Goal: Navigation & Orientation: Find specific page/section

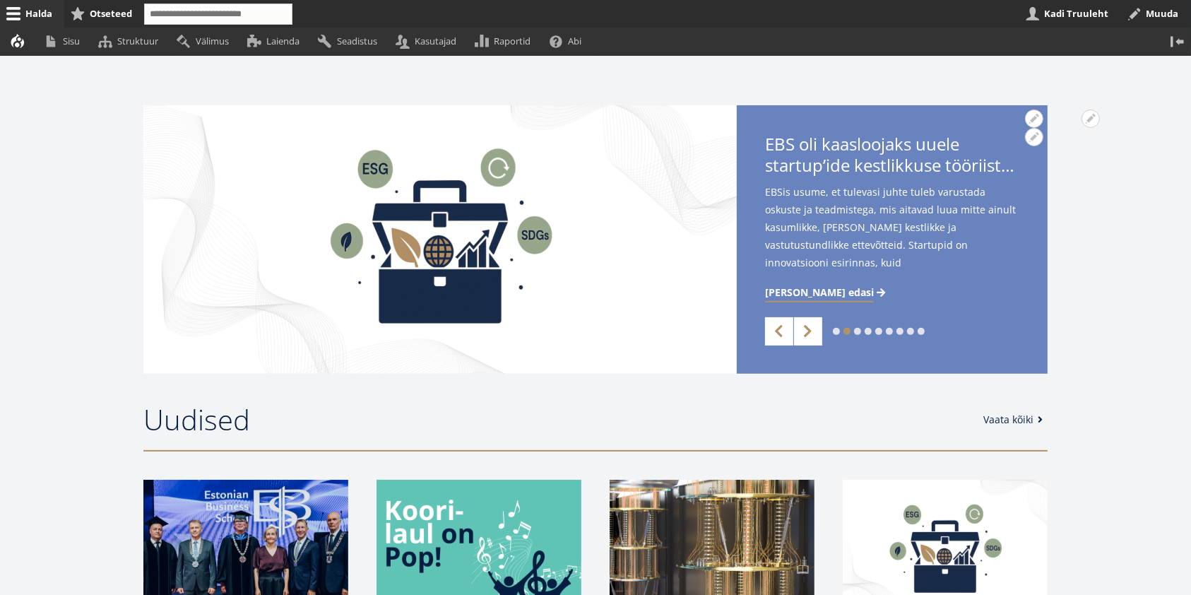
scroll to position [377, 0]
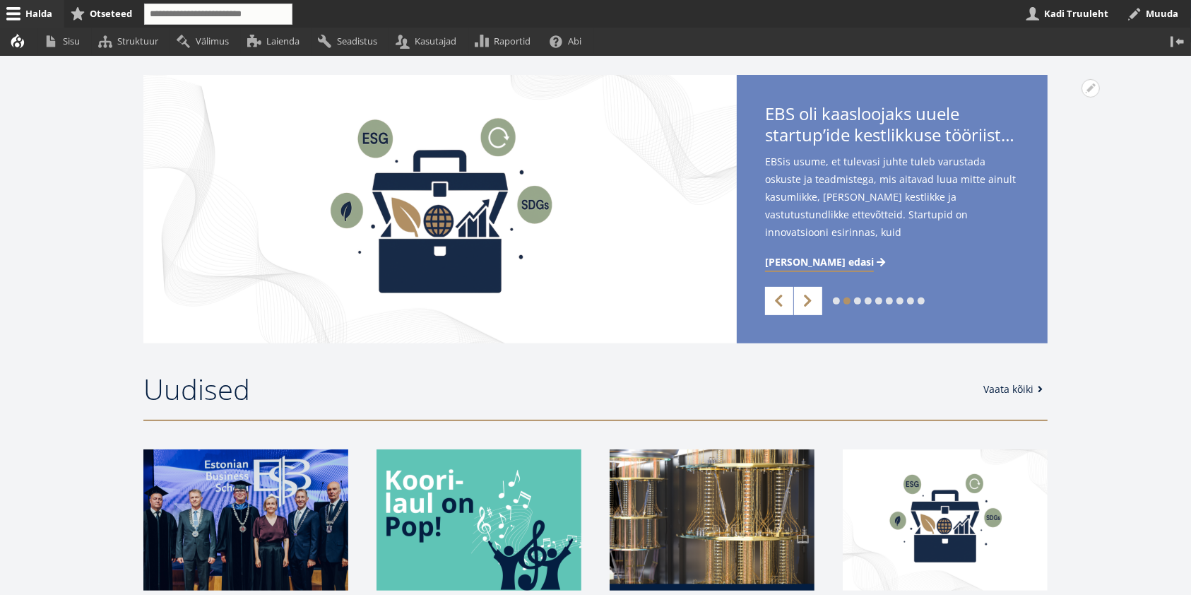
click at [832, 299] on div "1 2 3 4 5 6 7 8 9 Previous Next" at bounding box center [892, 301] width 311 height 28
click at [836, 300] on link "1" at bounding box center [836, 300] width 7 height 7
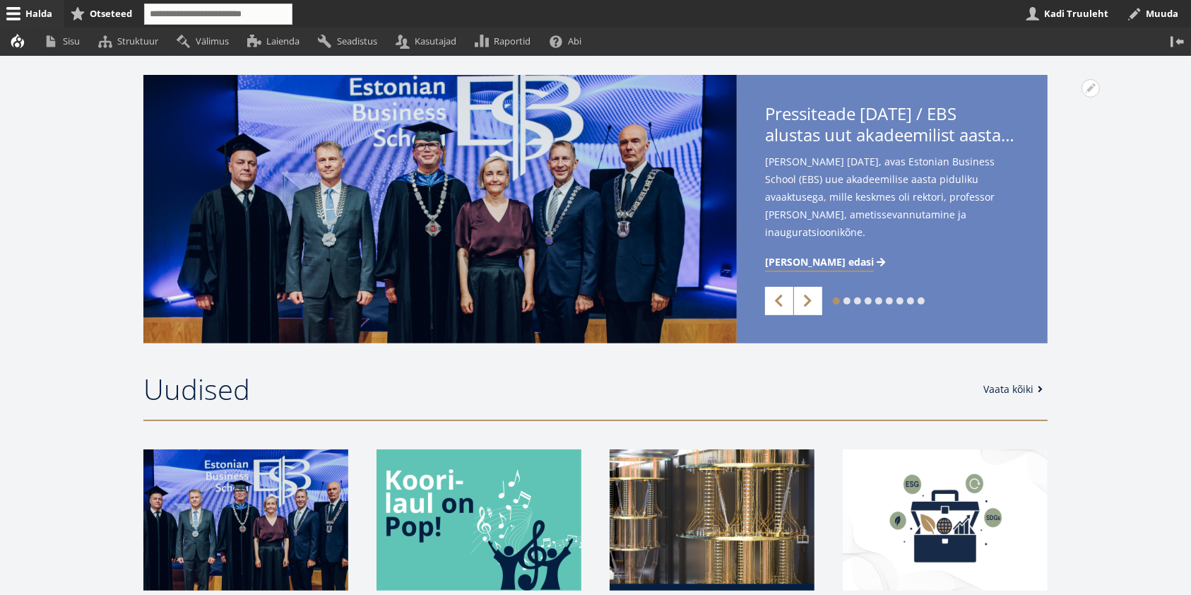
click at [848, 300] on link "2" at bounding box center [847, 300] width 7 height 7
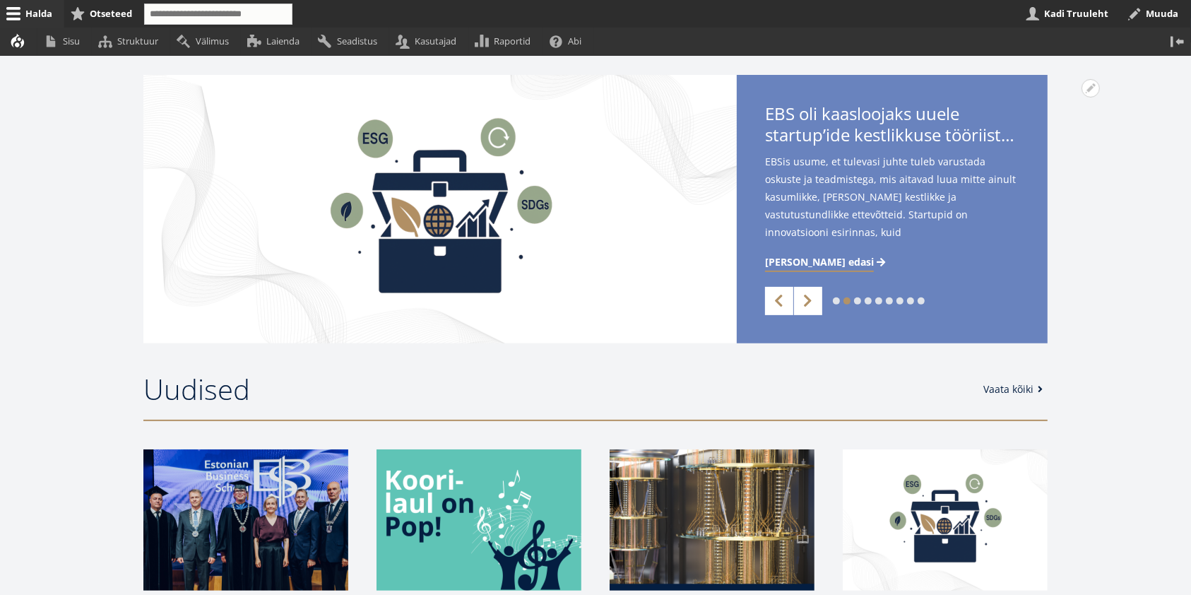
click at [858, 298] on link "3" at bounding box center [857, 300] width 7 height 7
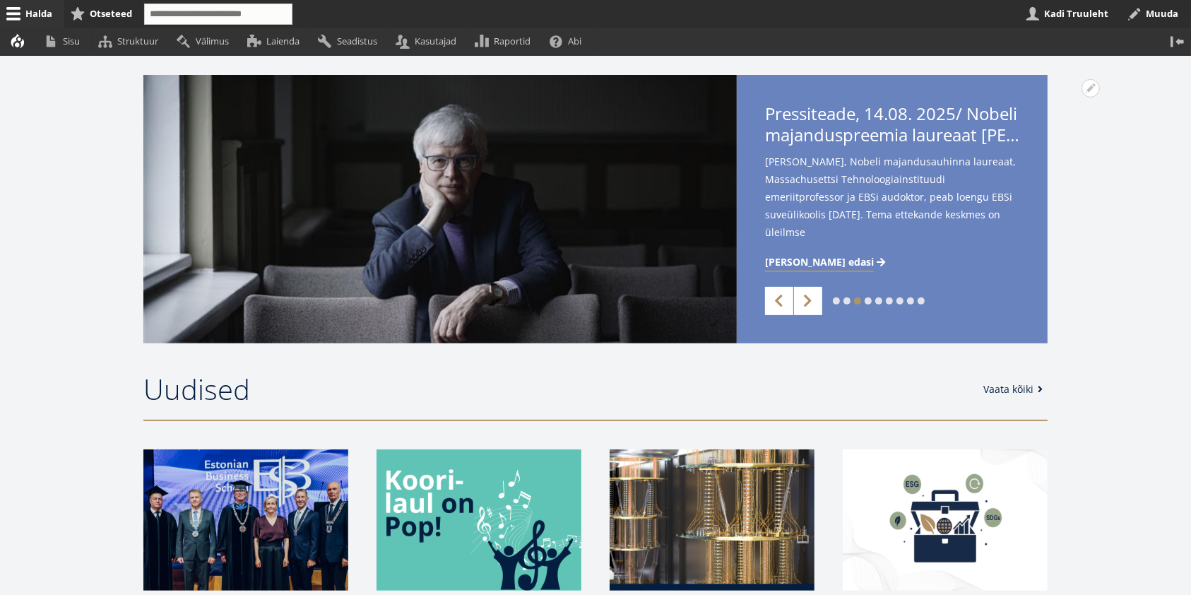
click at [866, 300] on link "4" at bounding box center [868, 300] width 7 height 7
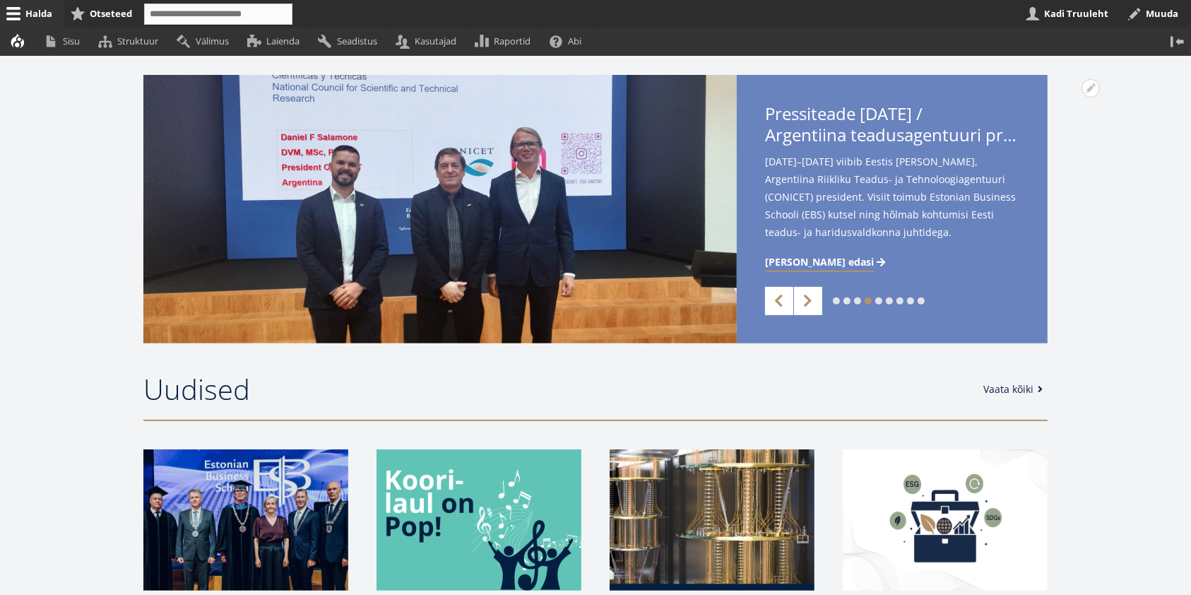
click at [878, 300] on link "5" at bounding box center [878, 300] width 7 height 7
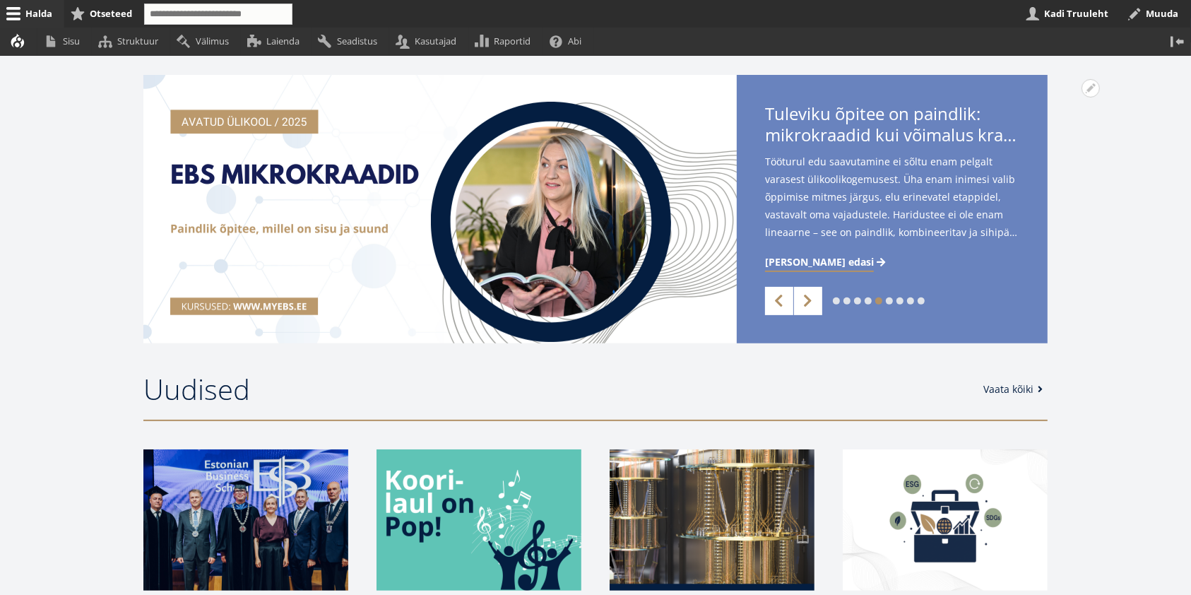
click at [888, 300] on link "6" at bounding box center [889, 300] width 7 height 7
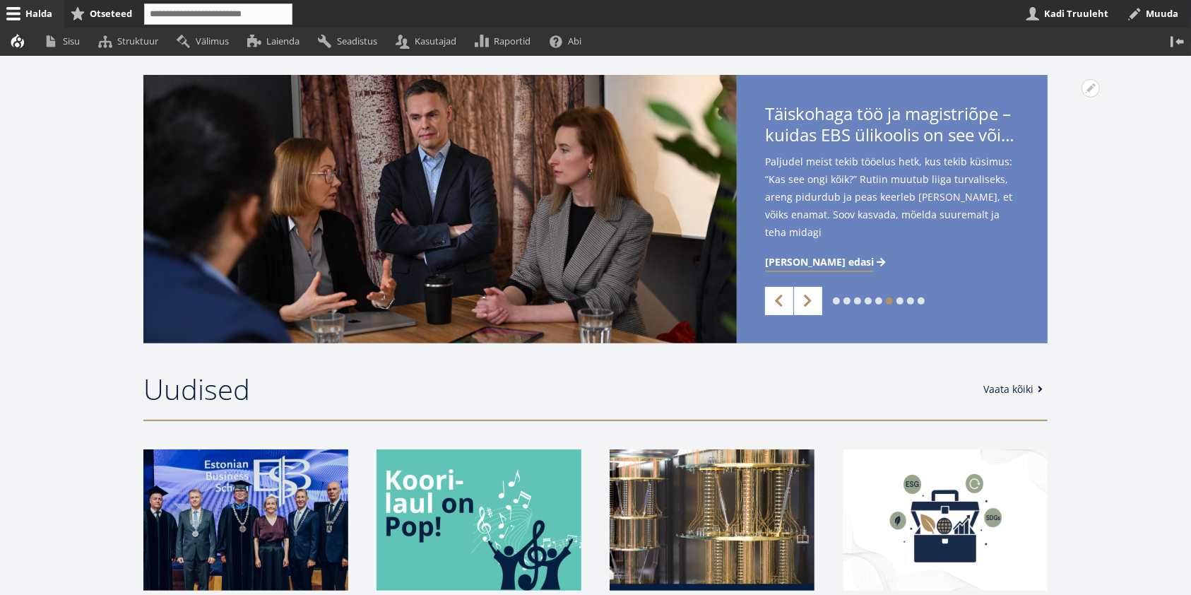
click at [899, 300] on link "7" at bounding box center [900, 300] width 7 height 7
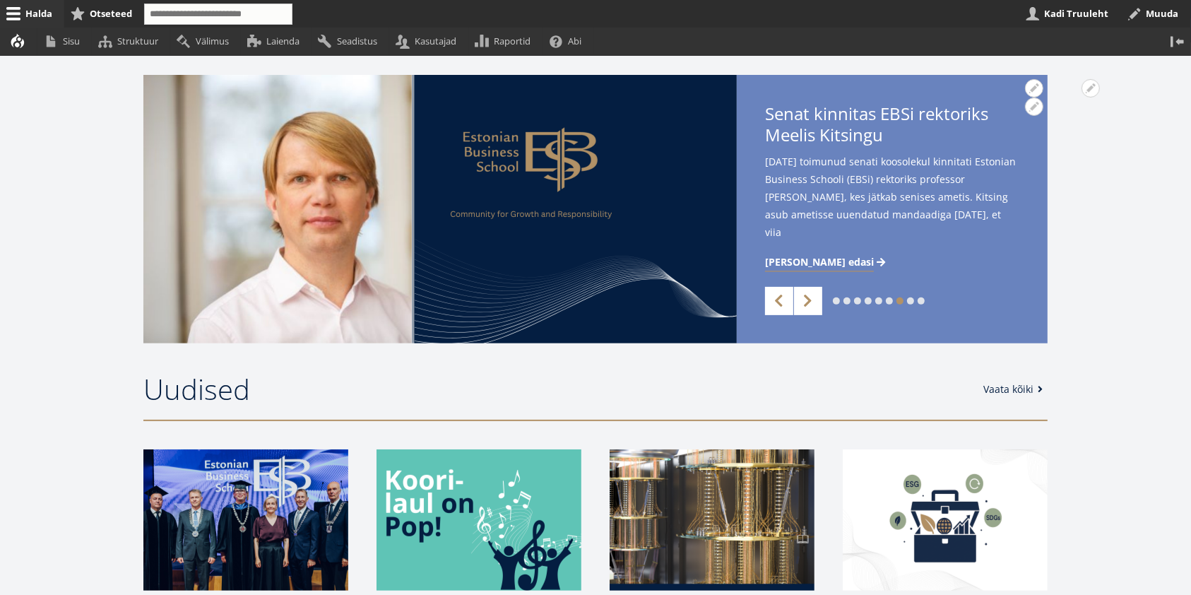
click at [802, 263] on span "Loe edasi" at bounding box center [819, 262] width 109 height 14
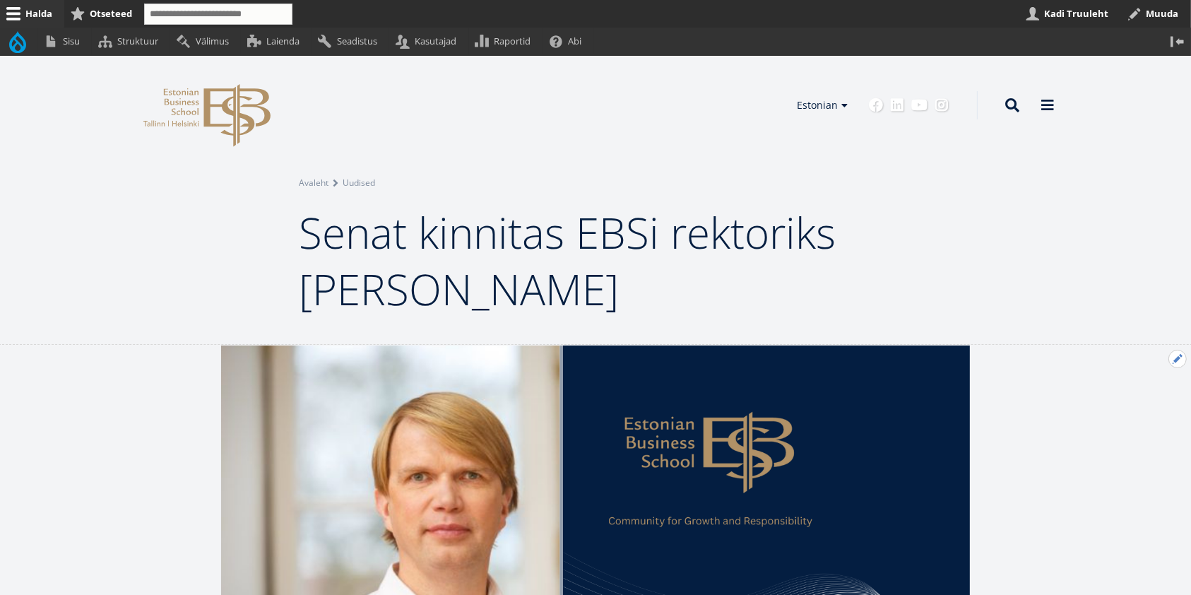
click at [1178, 355] on button "Avatud Eelmine uudis seaded" at bounding box center [1178, 359] width 18 height 18
click at [1150, 392] on link "Muuda" at bounding box center [1154, 397] width 64 height 15
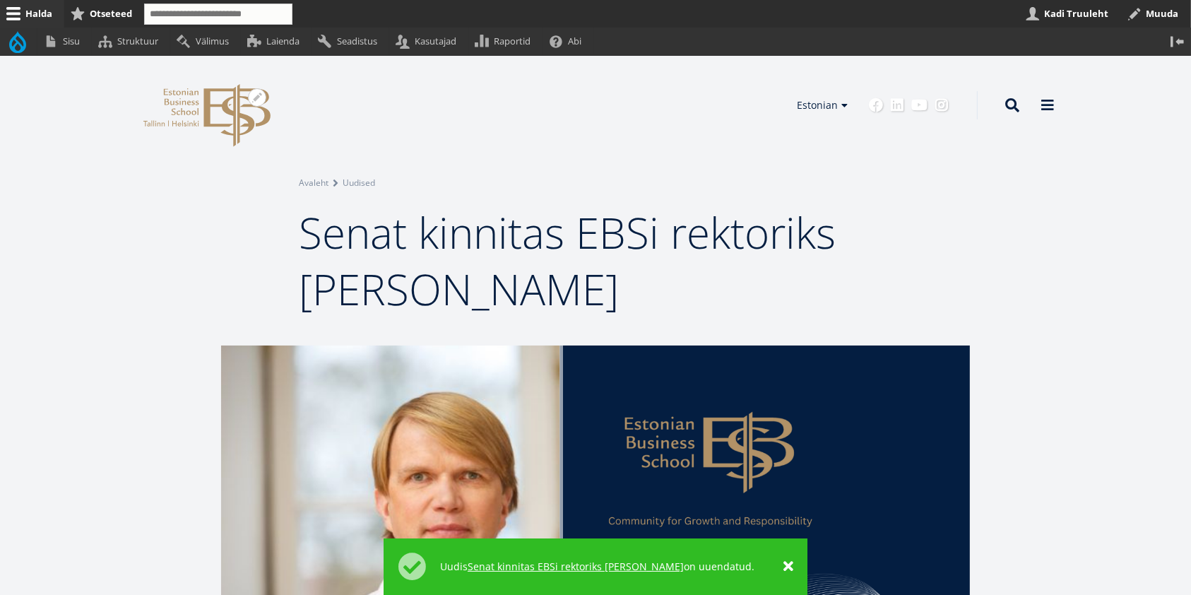
click at [193, 98] on icon "EBS Logo Created with Sketch." at bounding box center [206, 115] width 127 height 63
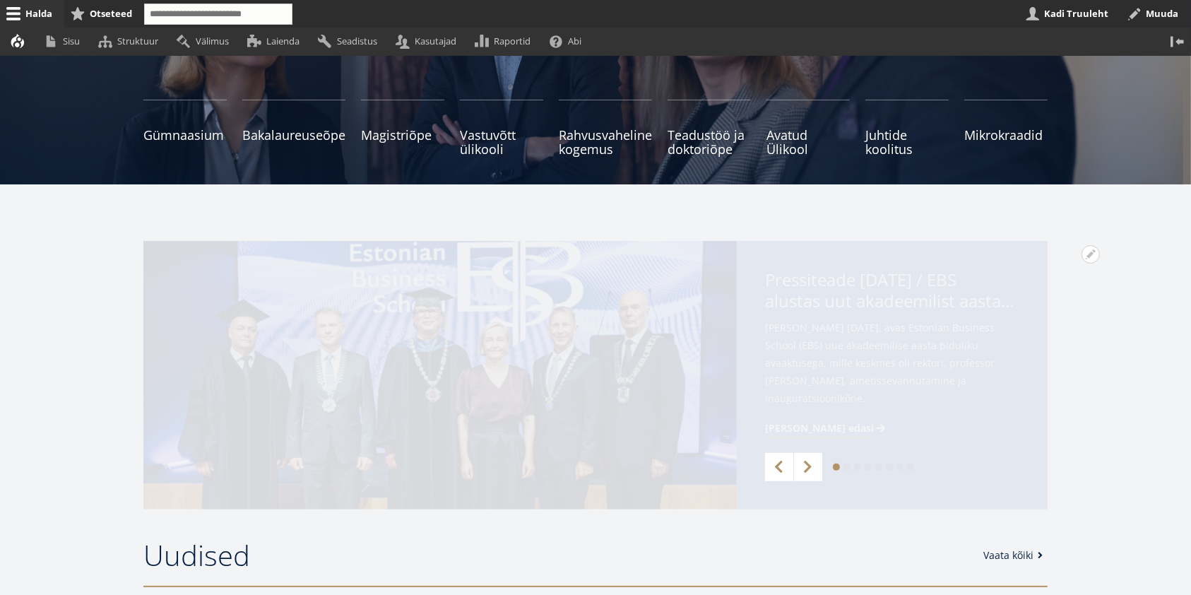
scroll to position [283, 0]
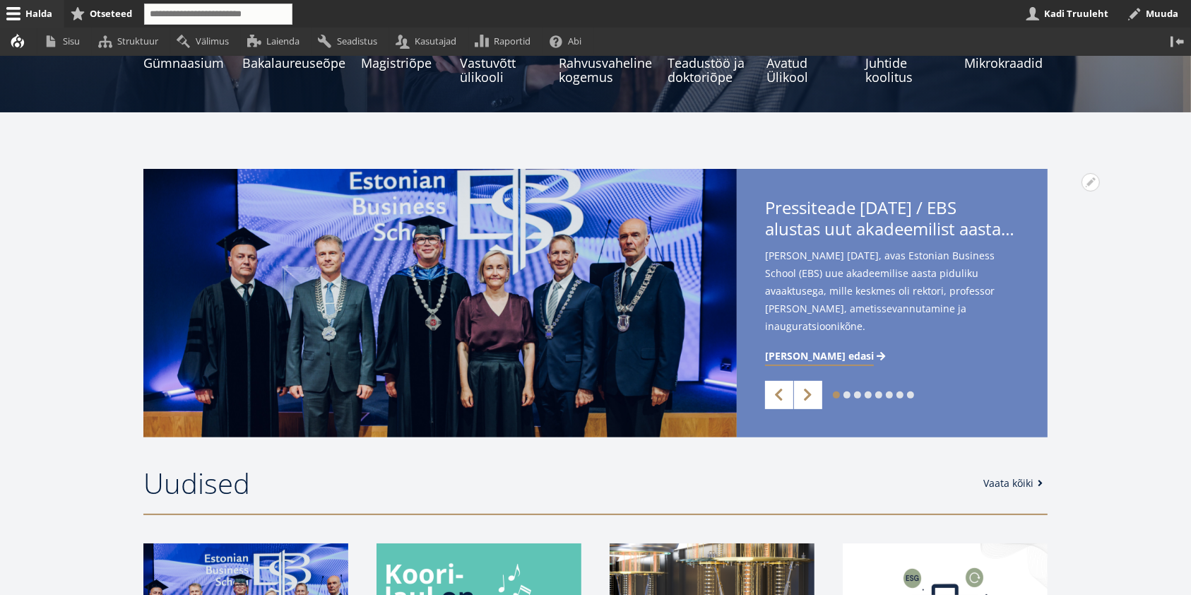
click at [911, 393] on link "8" at bounding box center [910, 394] width 7 height 7
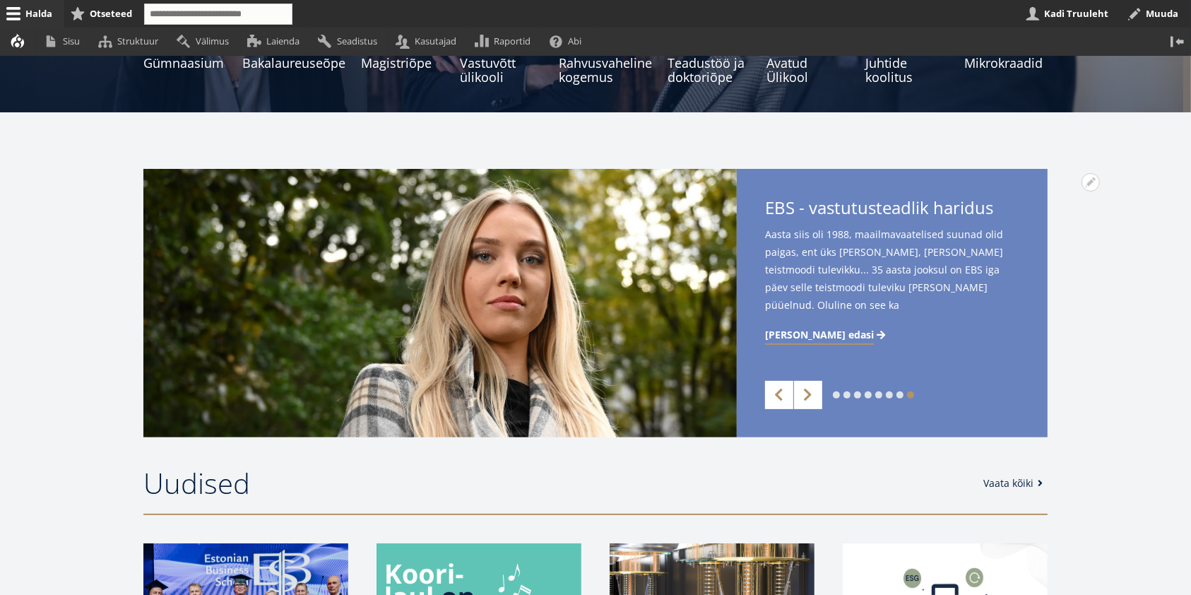
click at [899, 394] on link "7" at bounding box center [900, 394] width 7 height 7
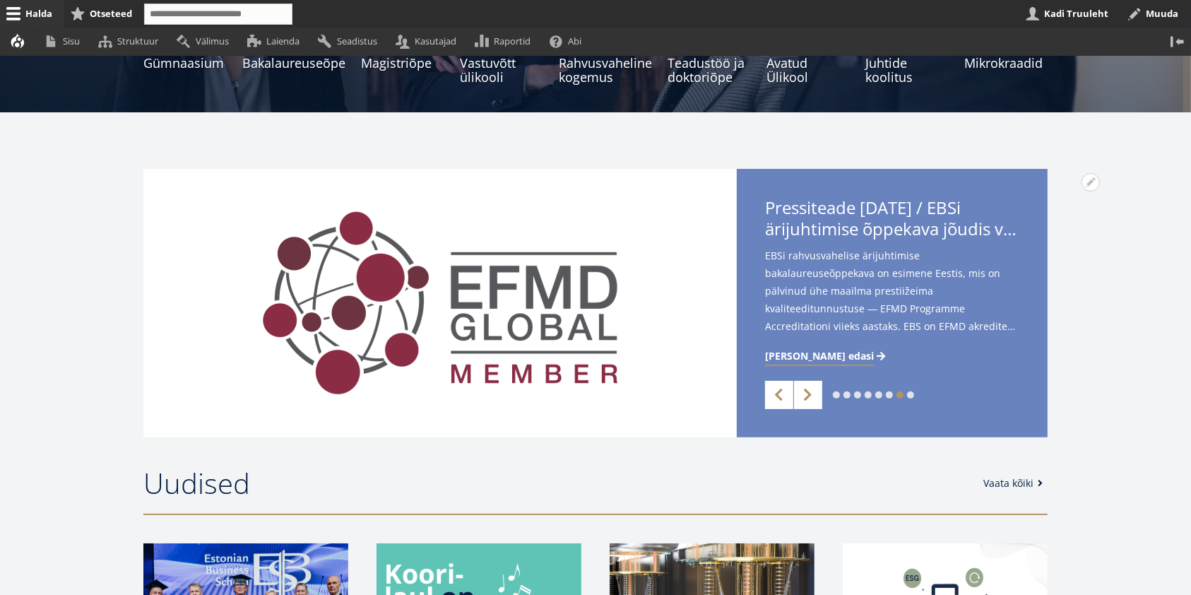
click at [883, 391] on ol "1 2 3 4 5 6 7 8" at bounding box center [873, 394] width 81 height 7
click at [890, 393] on link "6" at bounding box center [889, 394] width 7 height 7
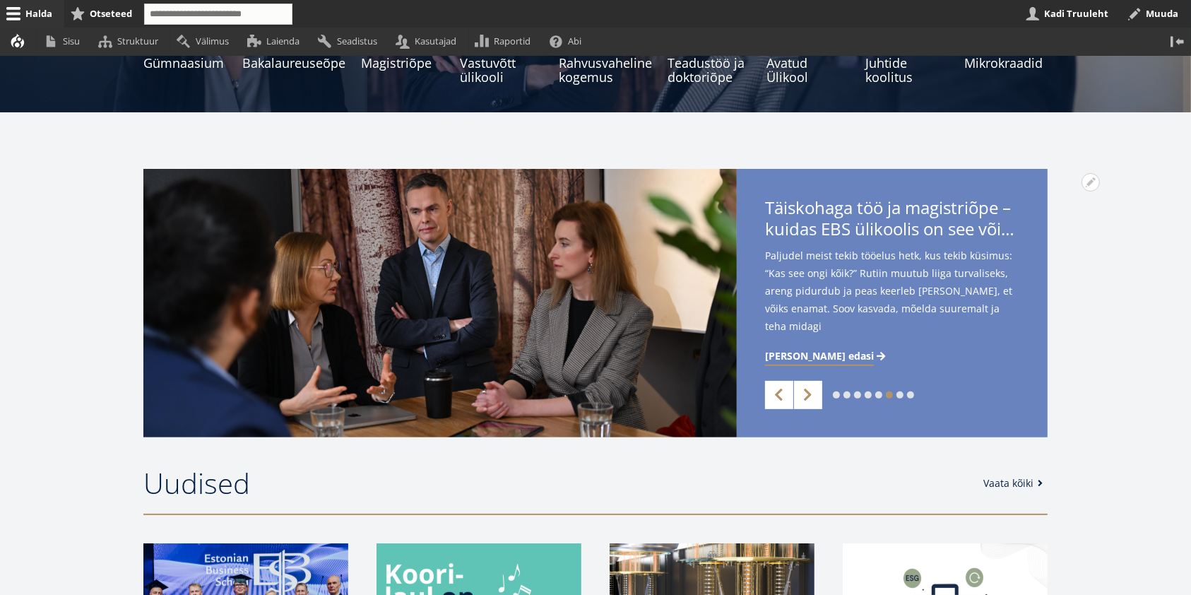
click at [876, 394] on link "5" at bounding box center [878, 394] width 7 height 7
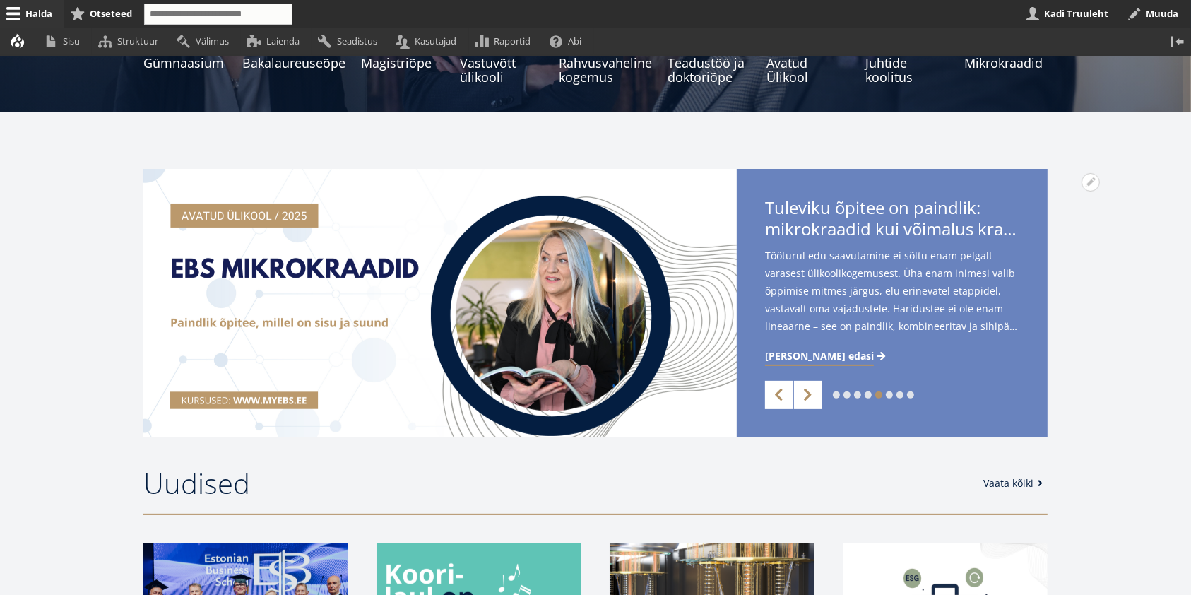
click at [869, 396] on link "4" at bounding box center [868, 394] width 7 height 7
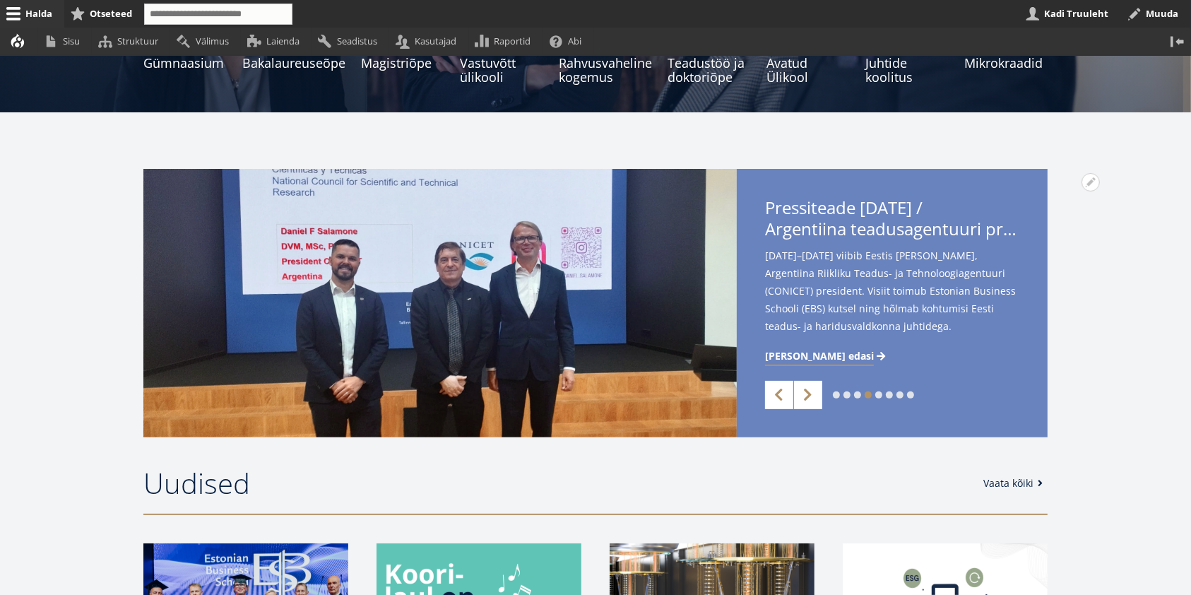
click at [858, 395] on link "3" at bounding box center [857, 394] width 7 height 7
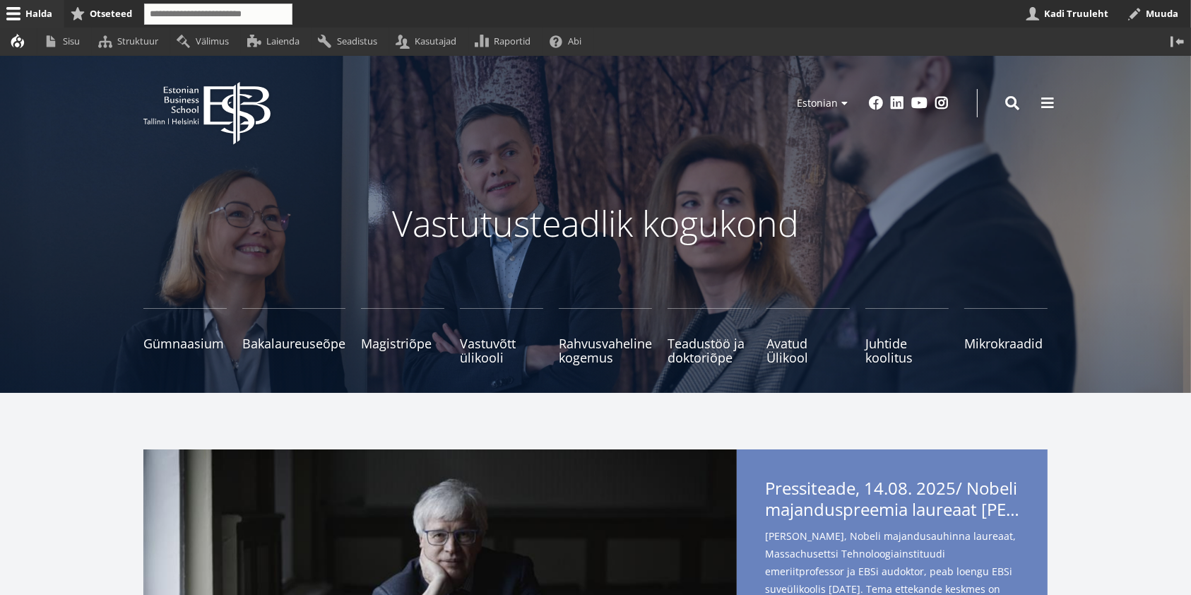
scroll to position [0, 0]
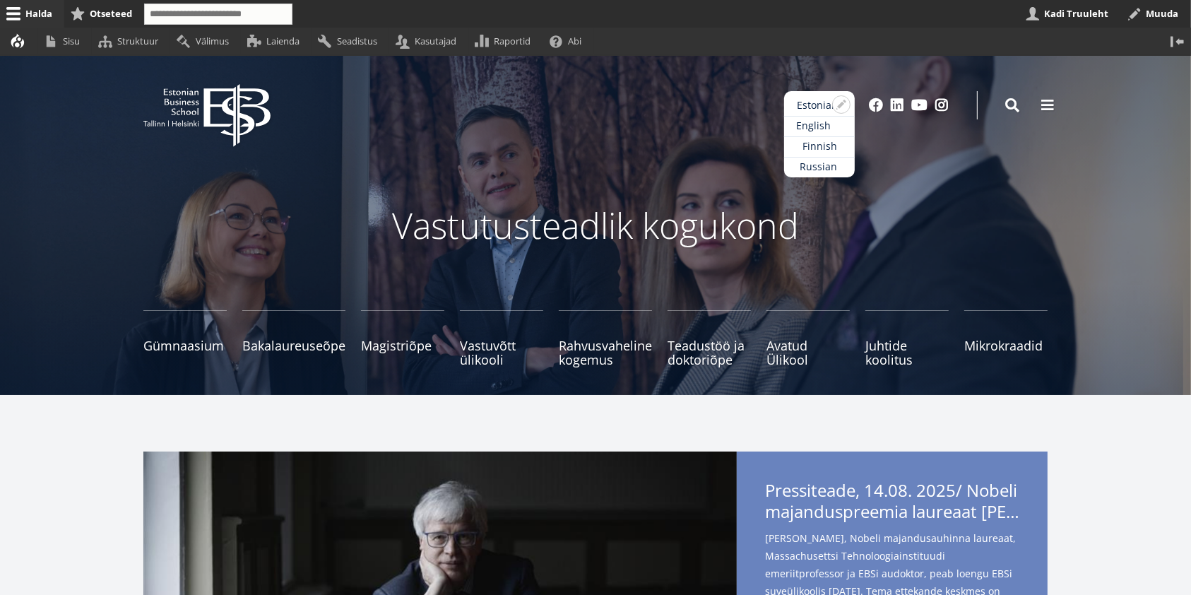
click at [815, 122] on link "English" at bounding box center [819, 126] width 71 height 20
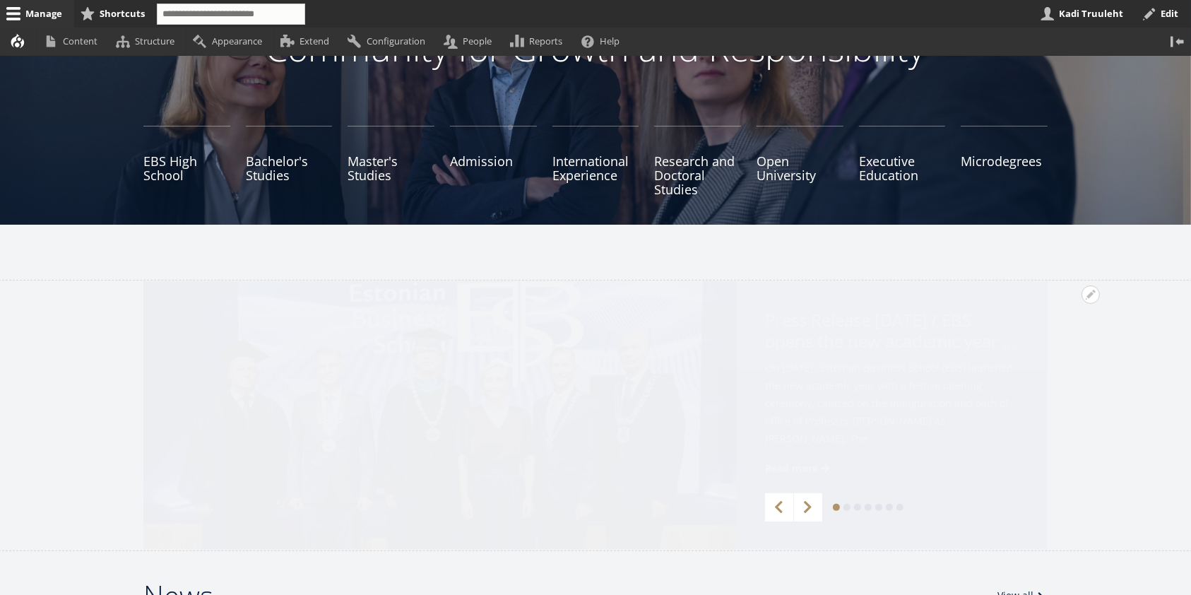
scroll to position [283, 0]
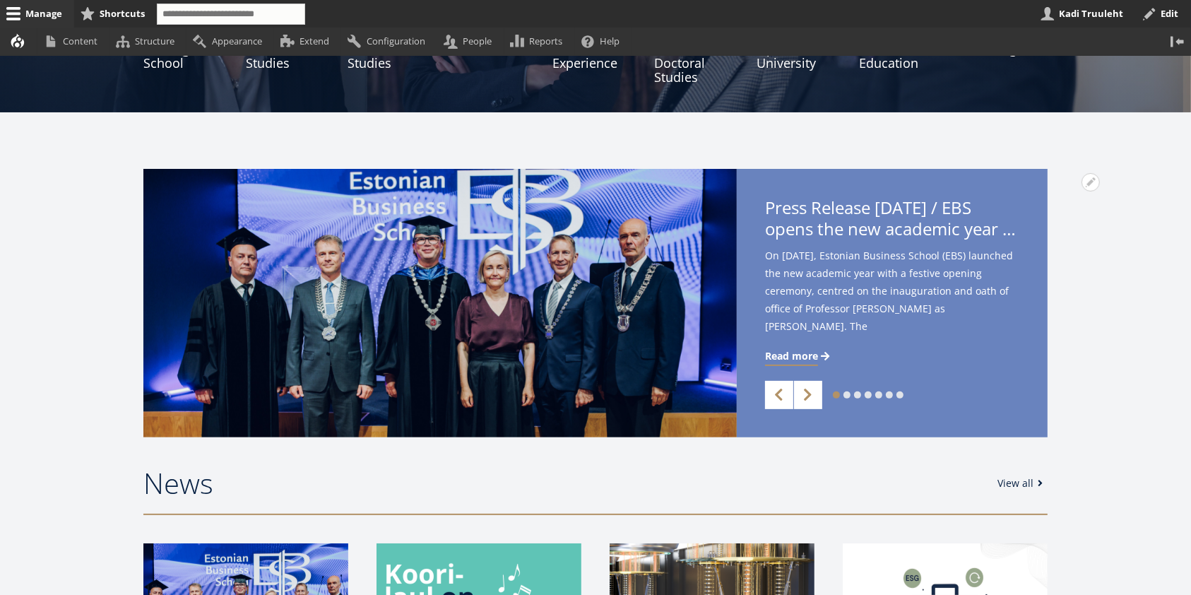
click at [848, 394] on link "2" at bounding box center [847, 394] width 7 height 7
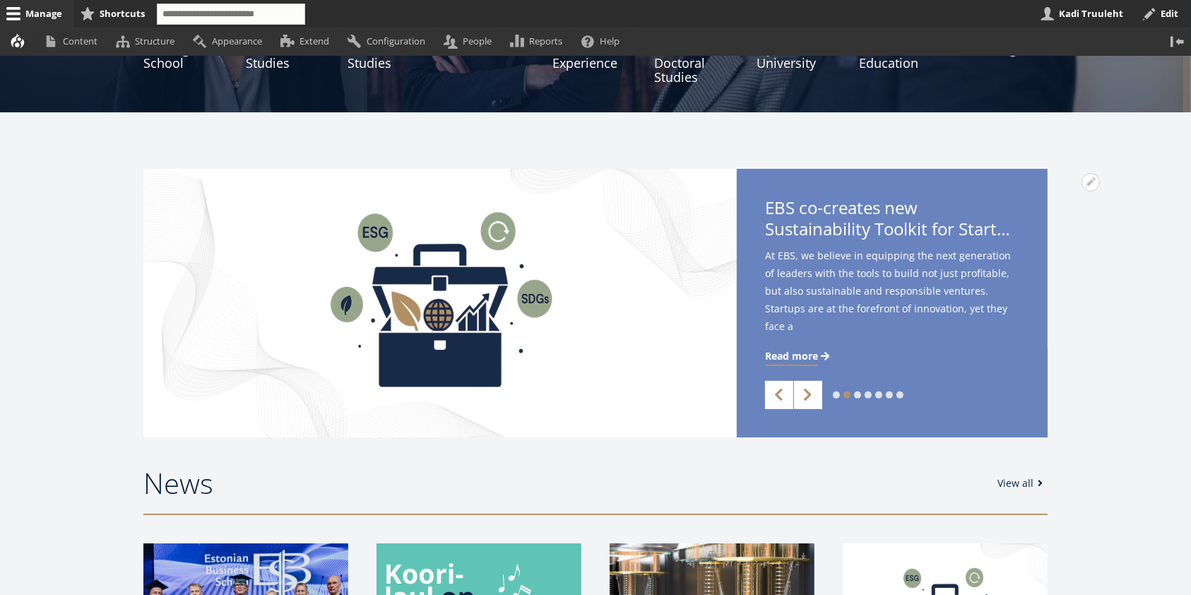
click at [858, 394] on link "3" at bounding box center [857, 394] width 7 height 7
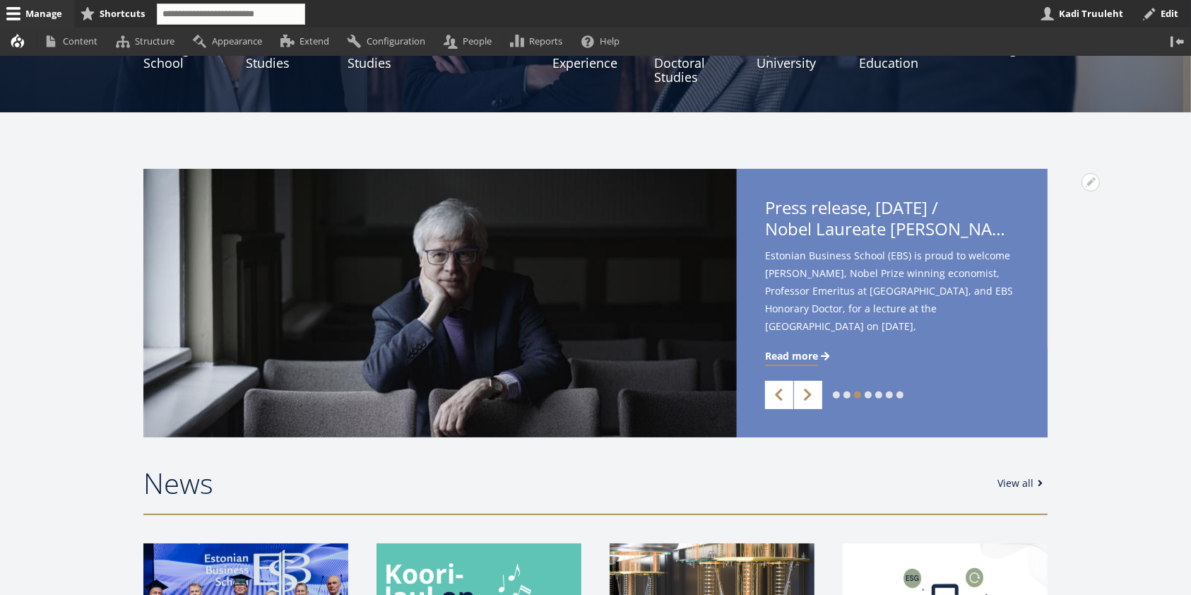
click at [870, 392] on link "4" at bounding box center [868, 394] width 7 height 7
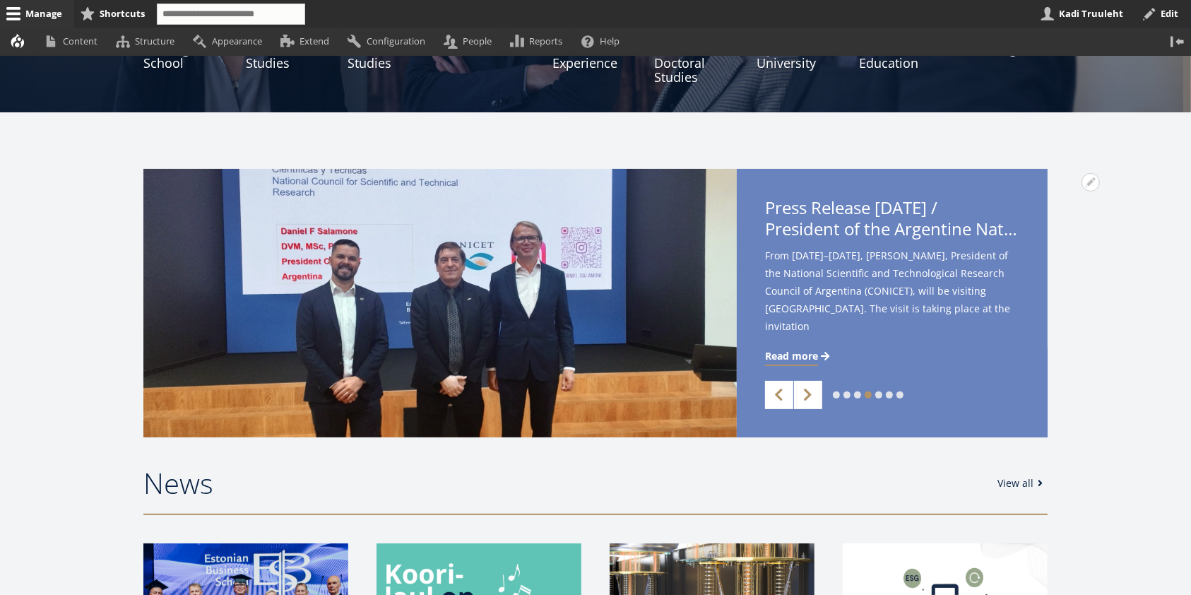
click at [880, 394] on link "5" at bounding box center [878, 394] width 7 height 7
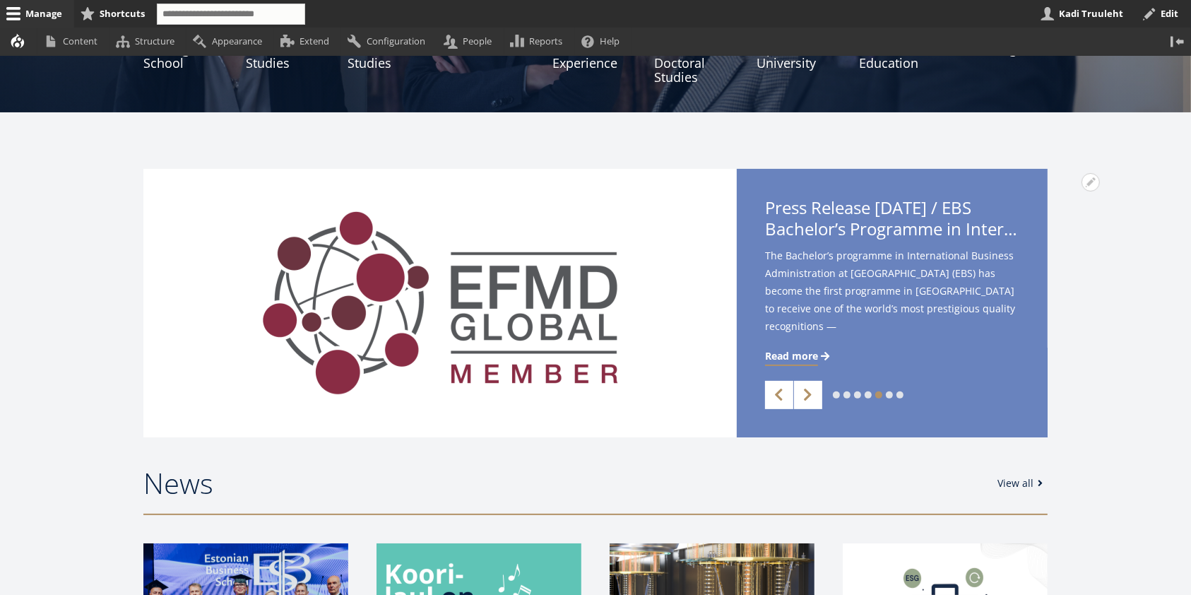
click at [889, 393] on link "6" at bounding box center [889, 394] width 7 height 7
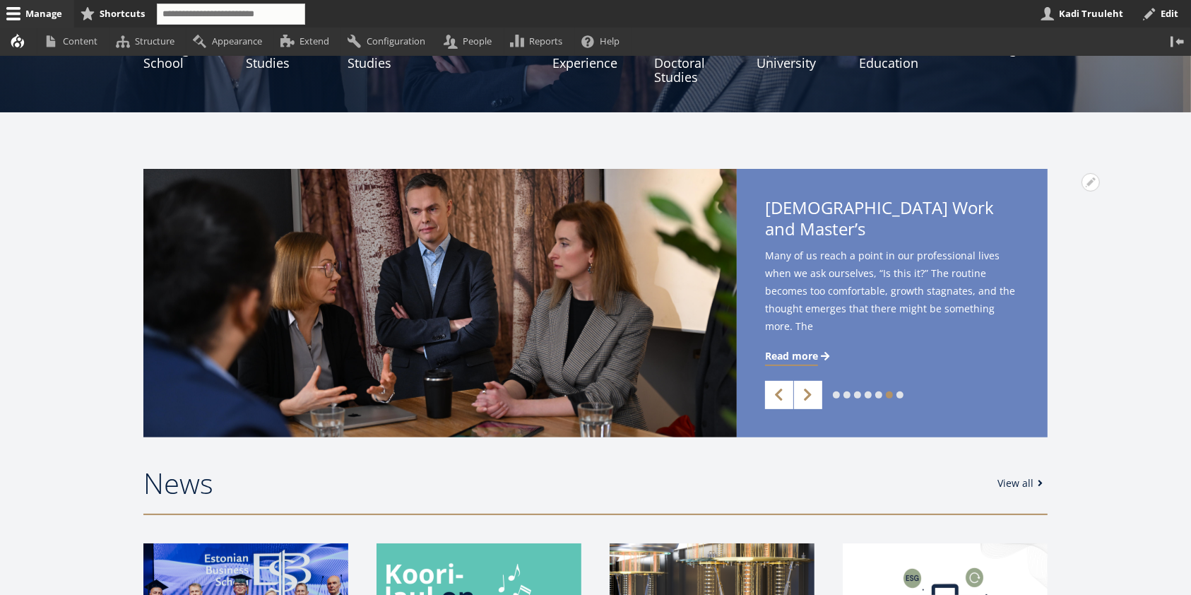
click at [900, 394] on link "7" at bounding box center [900, 394] width 7 height 7
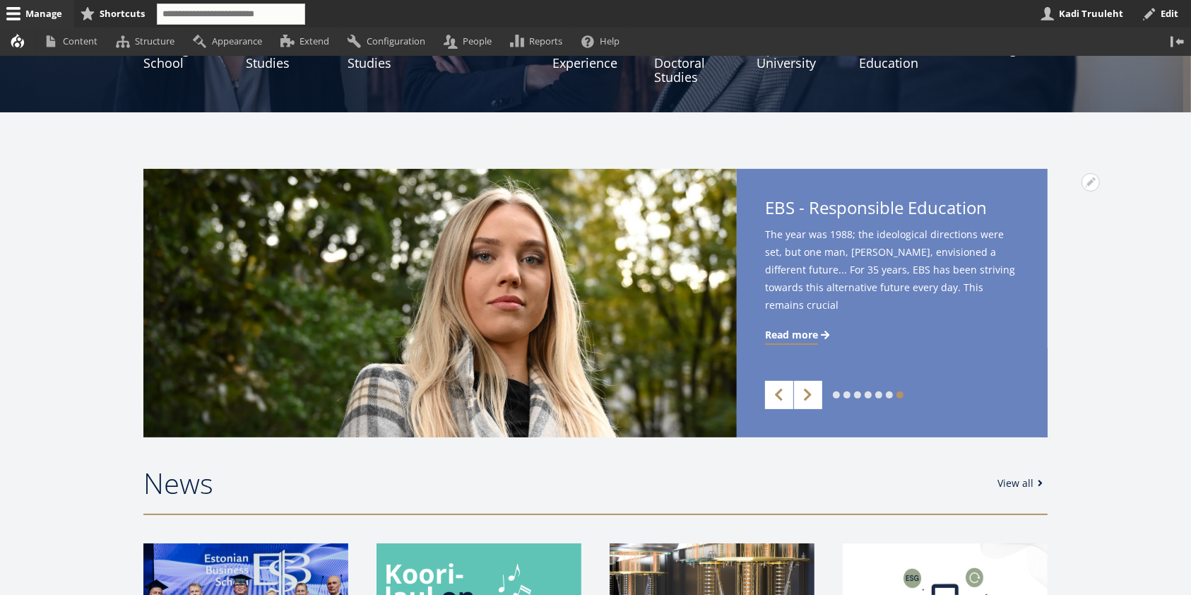
click at [1071, 386] on div "1 2 3 4 5 6 7 Previous Next Open Press Release 29.08.2025 / EBS opens the new a…" at bounding box center [595, 303] width 1017 height 268
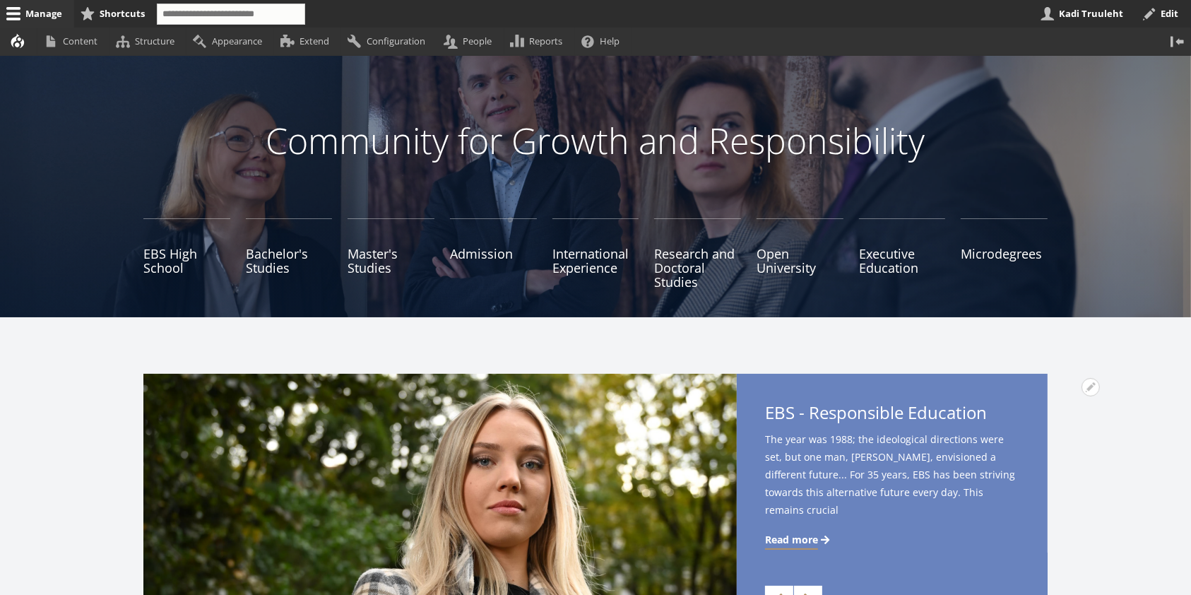
scroll to position [0, 0]
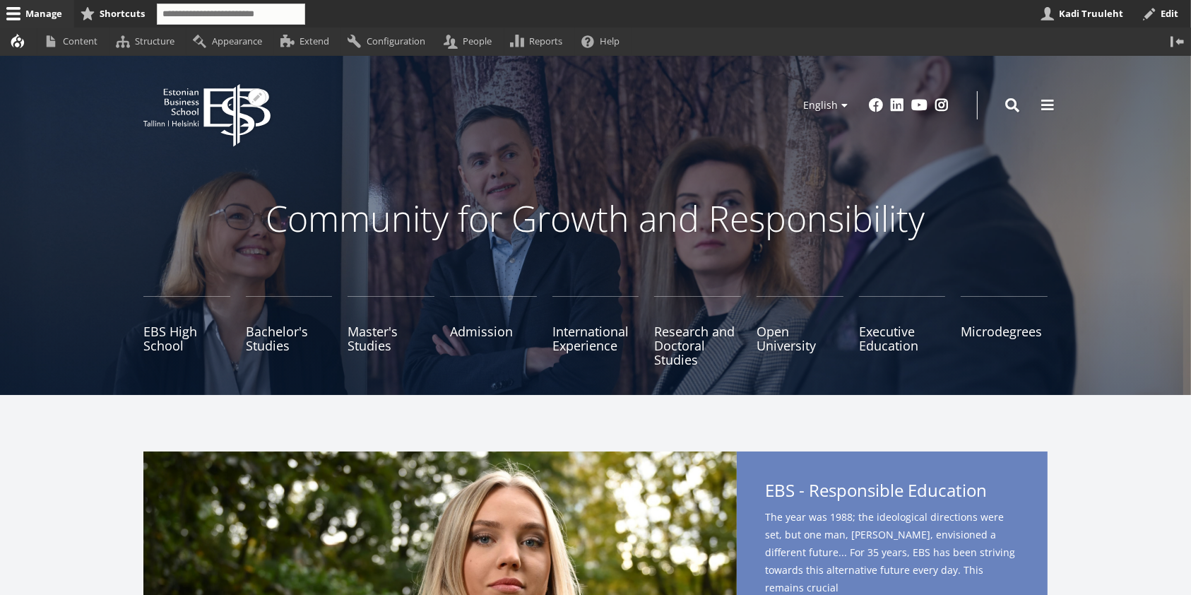
click at [225, 112] on icon "EBS Logo Created with Sketch." at bounding box center [206, 115] width 127 height 63
